Goal: Task Accomplishment & Management: Complete application form

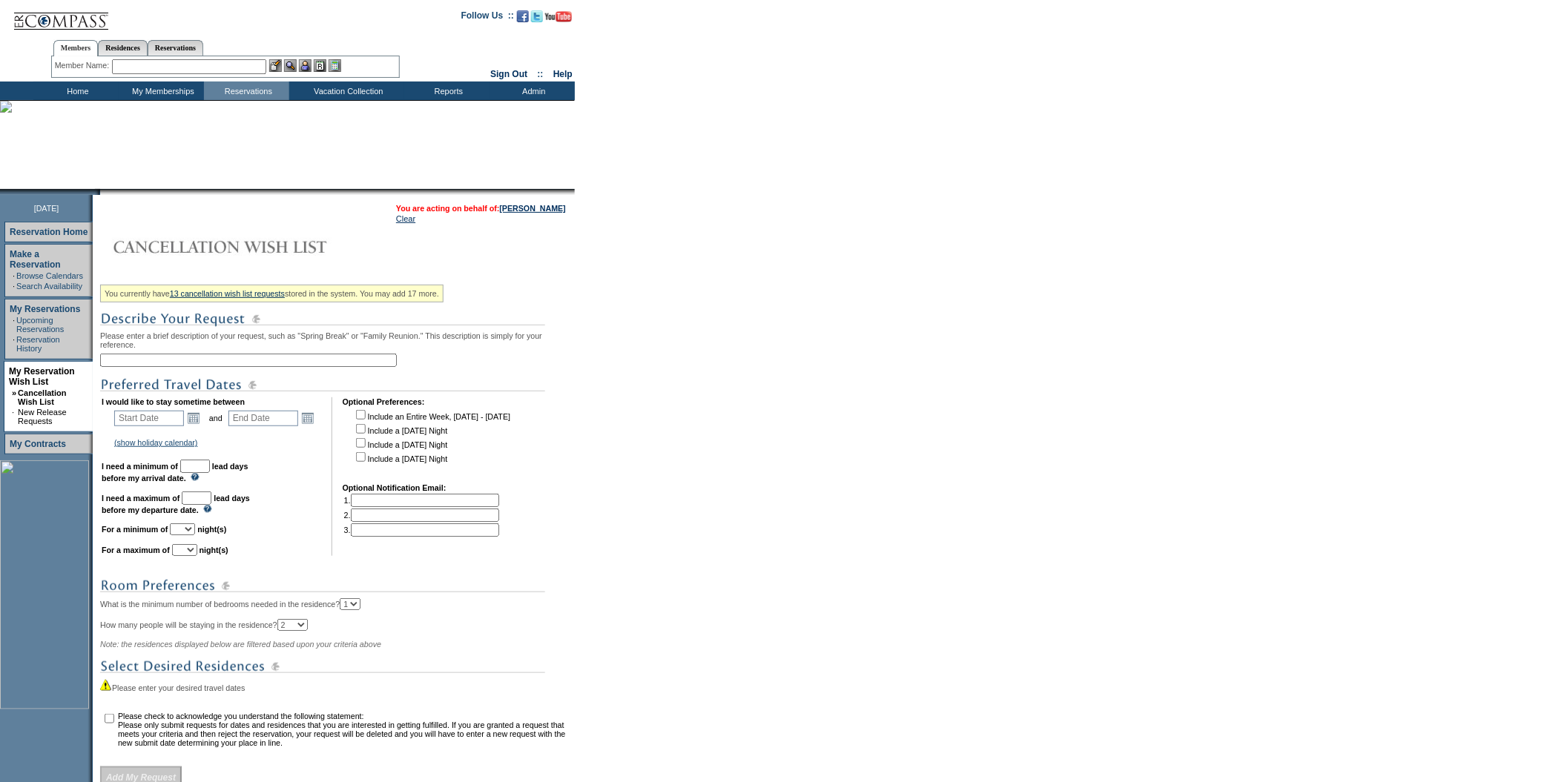
drag, startPoint x: 187, startPoint y: 361, endPoint x: 146, endPoint y: 434, distance: 83.7
click at [146, 434] on div "You currently have 13 cancellation wish list requests stored in the system. You…" at bounding box center [335, 534] width 471 height 509
type input "Ink House"
click at [454, 387] on img at bounding box center [323, 384] width 445 height 18
click at [199, 421] on link "Open the calendar popup." at bounding box center [193, 418] width 17 height 17
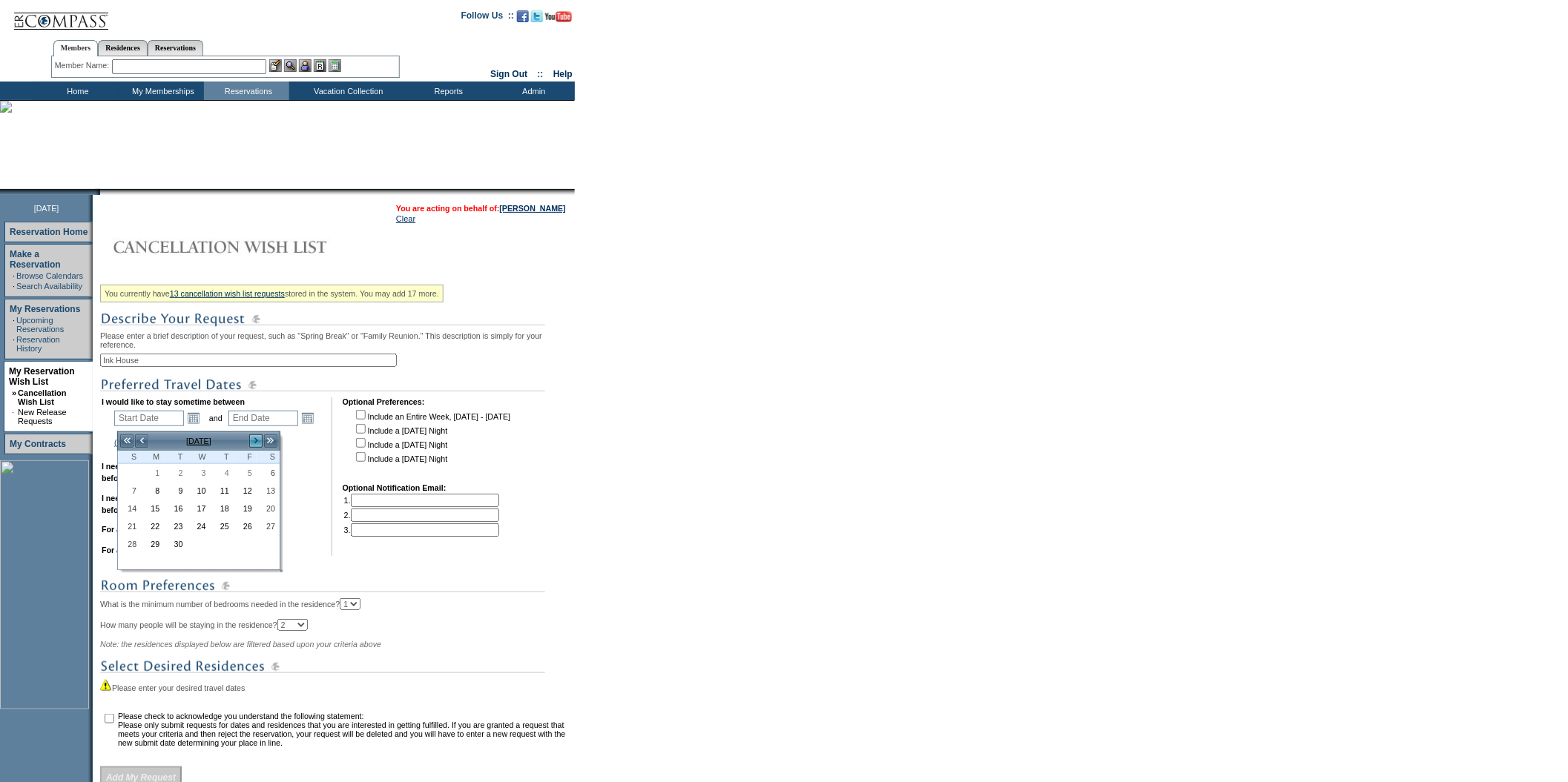
click at [257, 439] on link ">" at bounding box center [256, 441] width 15 height 15
click at [551, 208] on link "[PERSON_NAME]" at bounding box center [532, 208] width 66 height 9
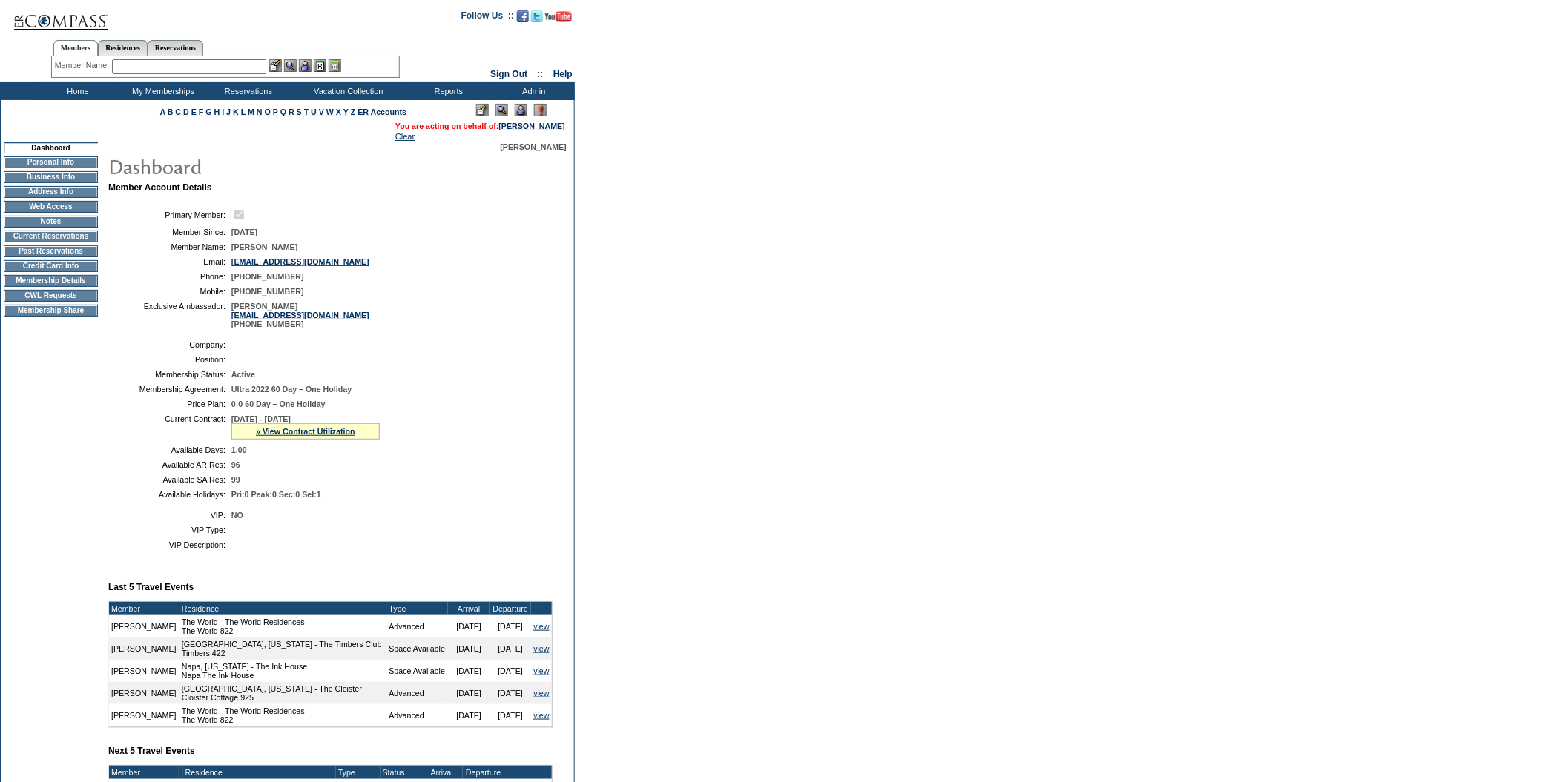
click at [51, 302] on td "CWL Requests" at bounding box center [51, 296] width 94 height 12
